Goal: Transaction & Acquisition: Purchase product/service

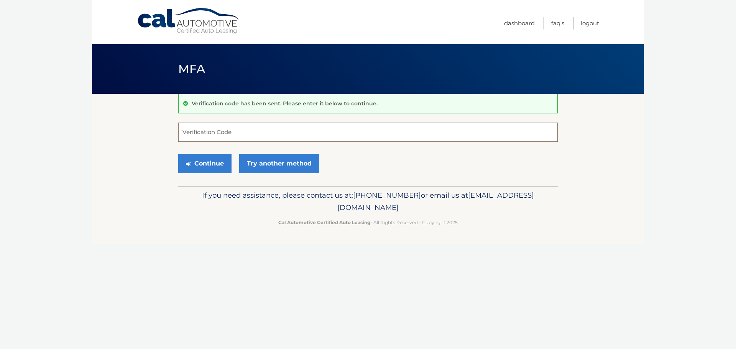
click at [257, 129] on input "Verification Code" at bounding box center [367, 132] width 379 height 19
type input "646034"
click at [218, 160] on button "Continue" at bounding box center [204, 163] width 53 height 19
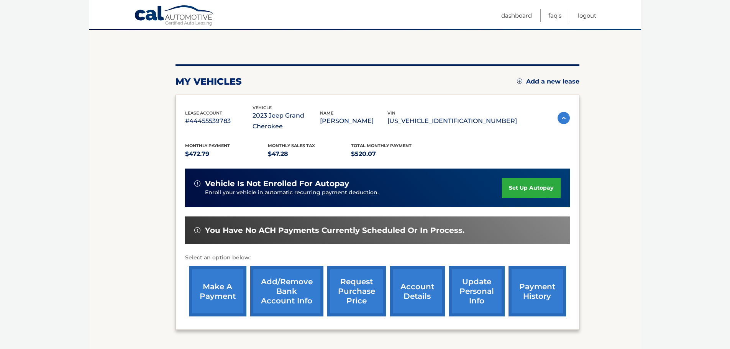
scroll to position [126, 0]
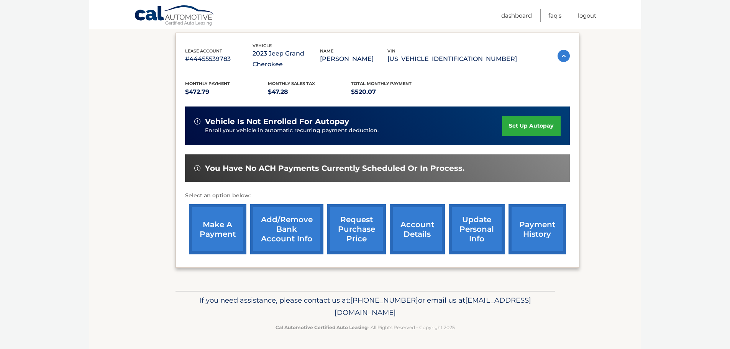
click at [216, 245] on link "make a payment" at bounding box center [217, 229] width 57 height 50
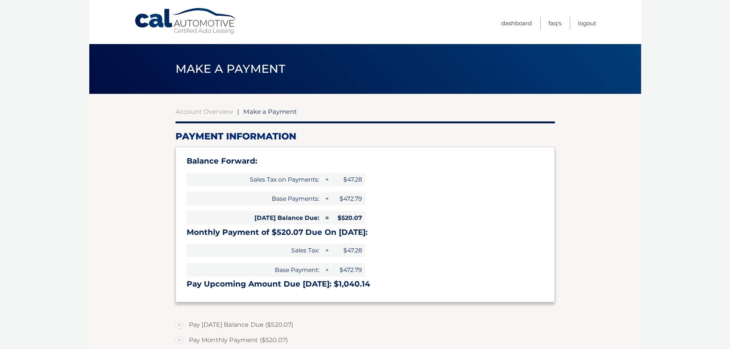
select select "NzY4YjMzN2MtOTZiYy00MTFhLWIyMjQtOTcwNmY2NjY4MTFh"
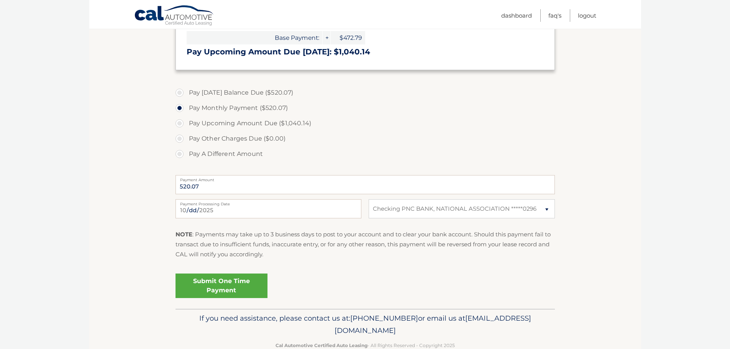
scroll to position [250, 0]
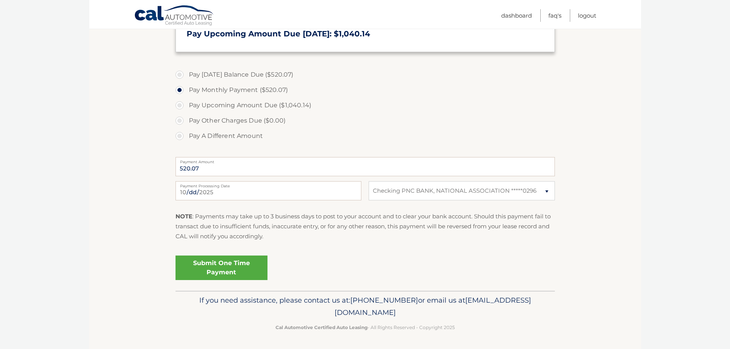
click at [273, 107] on label "Pay Upcoming Amount Due ($1,040.14)" at bounding box center [364, 105] width 379 height 15
click at [186, 107] on input "Pay Upcoming Amount Due ($1,040.14)" at bounding box center [183, 104] width 8 height 12
radio input "true"
type input "1040.14"
click at [236, 137] on label "Pay A Different Amount" at bounding box center [364, 135] width 379 height 15
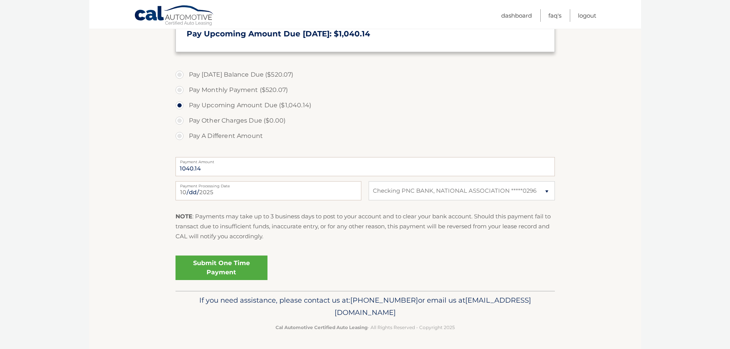
click at [186, 137] on input "Pay A Different Amount" at bounding box center [183, 134] width 8 height 12
radio input "true"
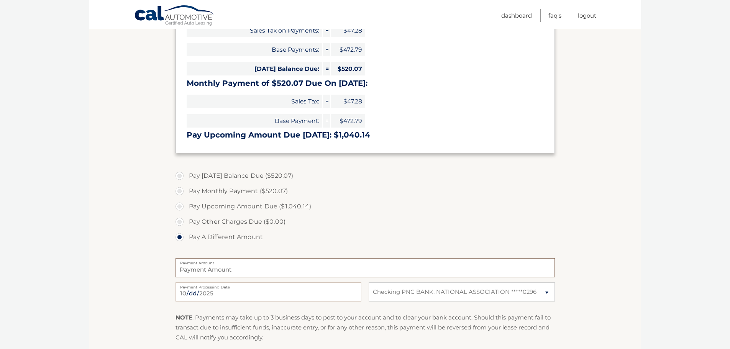
scroll to position [123, 0]
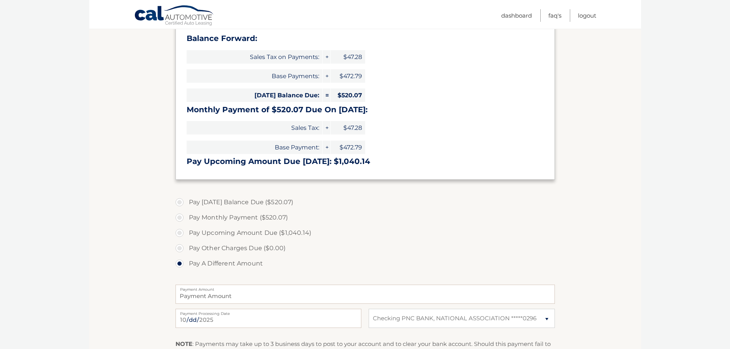
click at [264, 216] on label "Pay Monthly Payment ($520.07)" at bounding box center [364, 217] width 379 height 15
click at [186, 216] on input "Pay Monthly Payment ($520.07)" at bounding box center [183, 216] width 8 height 12
radio input "true"
type input "520.07"
click at [266, 202] on label "Pay Today's Balance Due ($520.07)" at bounding box center [364, 202] width 379 height 15
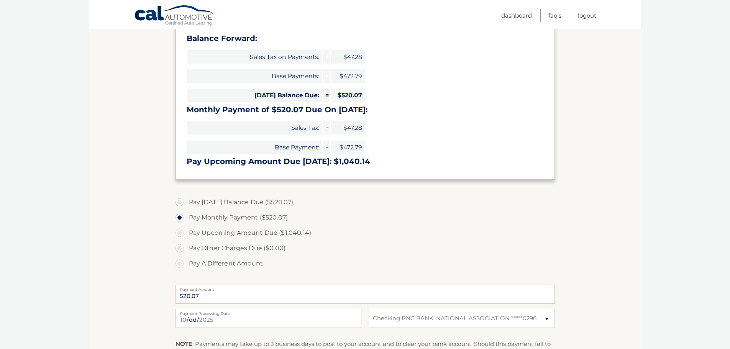
click at [186, 202] on input "Pay Today's Balance Due ($520.07)" at bounding box center [183, 201] width 8 height 12
radio input "true"
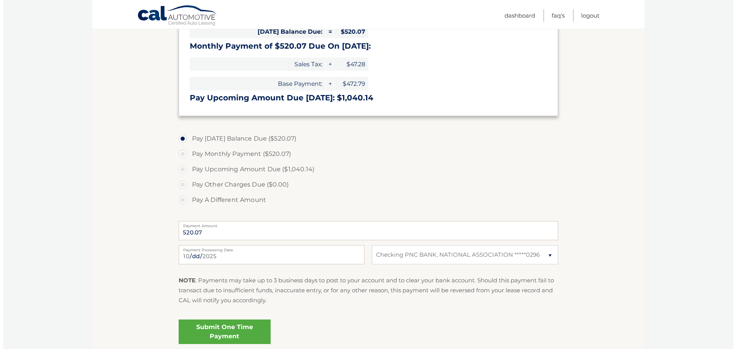
scroll to position [250, 0]
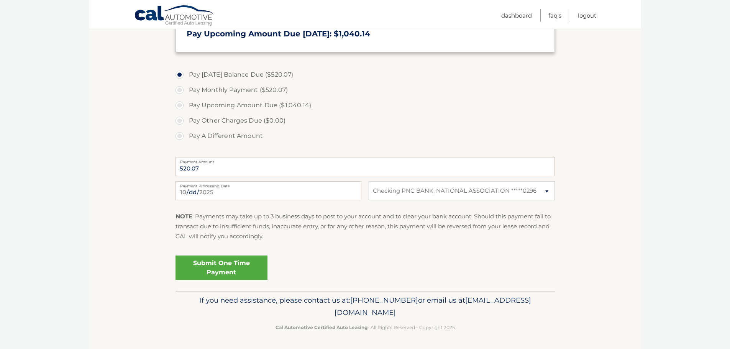
click at [242, 265] on link "Submit One Time Payment" at bounding box center [221, 268] width 92 height 25
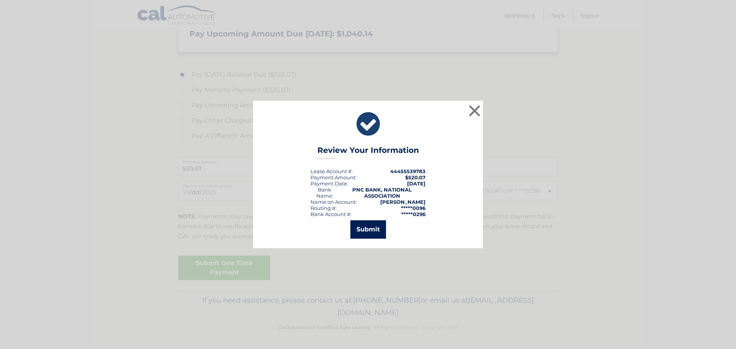
click at [363, 235] on button "Submit" at bounding box center [368, 229] width 36 height 18
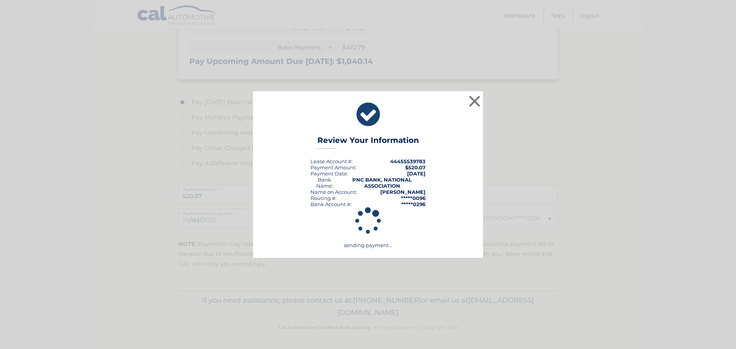
scroll to position [223, 0]
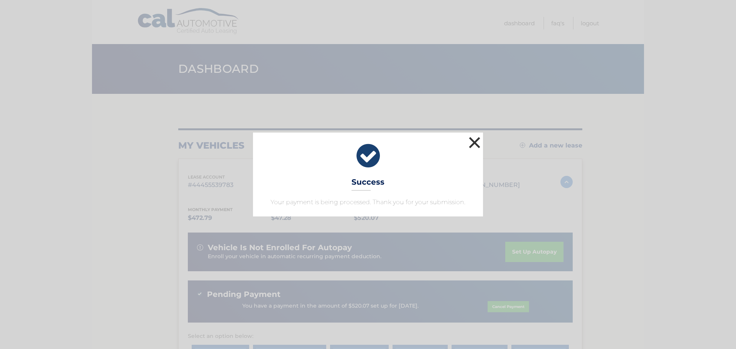
click at [470, 139] on button "×" at bounding box center [474, 142] width 15 height 15
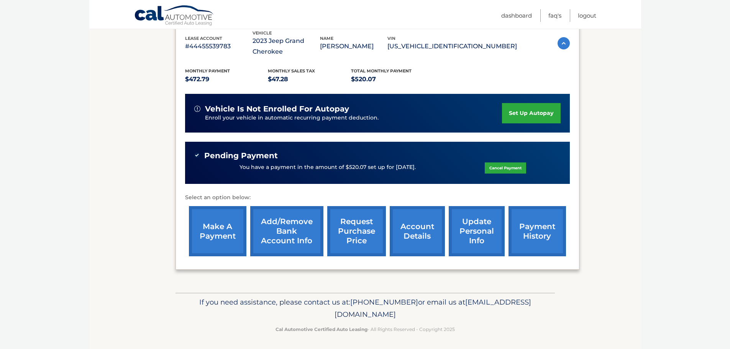
scroll to position [141, 0]
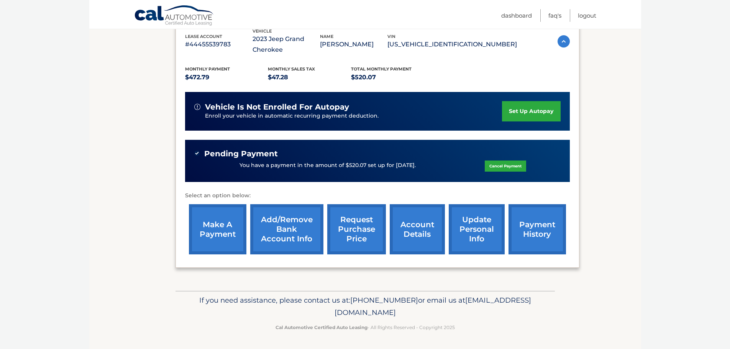
click at [544, 229] on link "payment history" at bounding box center [536, 229] width 57 height 50
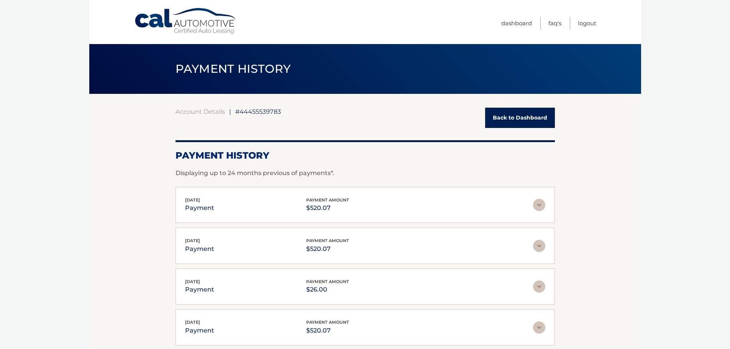
click at [542, 204] on img at bounding box center [539, 205] width 12 height 12
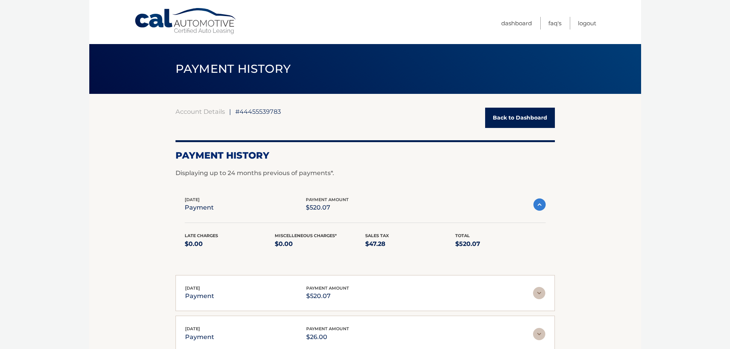
click at [505, 115] on link "Back to Dashboard" at bounding box center [520, 118] width 70 height 20
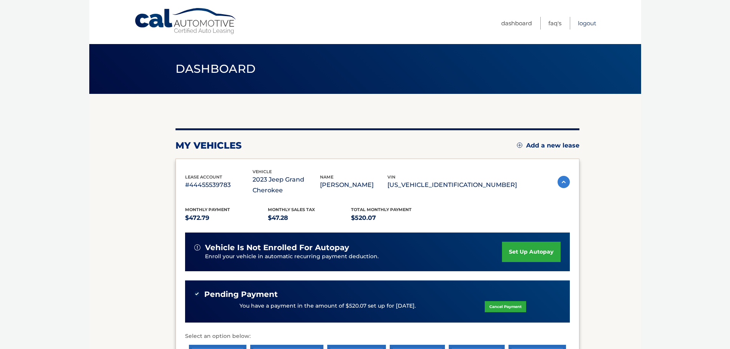
click at [593, 25] on link "Logout" at bounding box center [587, 23] width 18 height 13
